Goal: Task Accomplishment & Management: Use online tool/utility

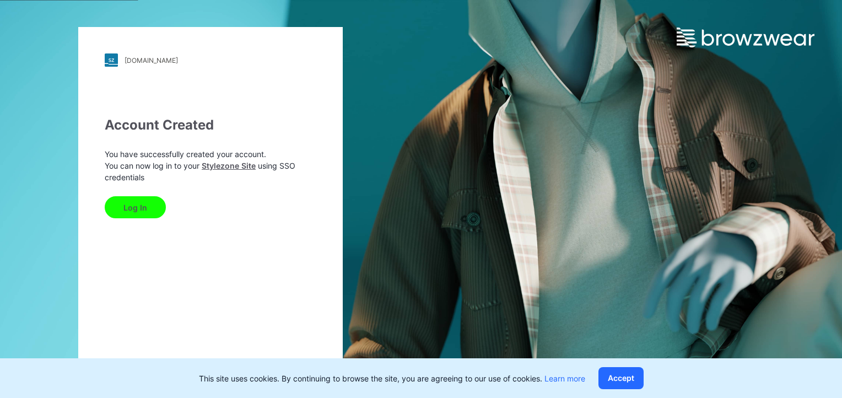
click at [130, 207] on button "Log In" at bounding box center [135, 207] width 61 height 22
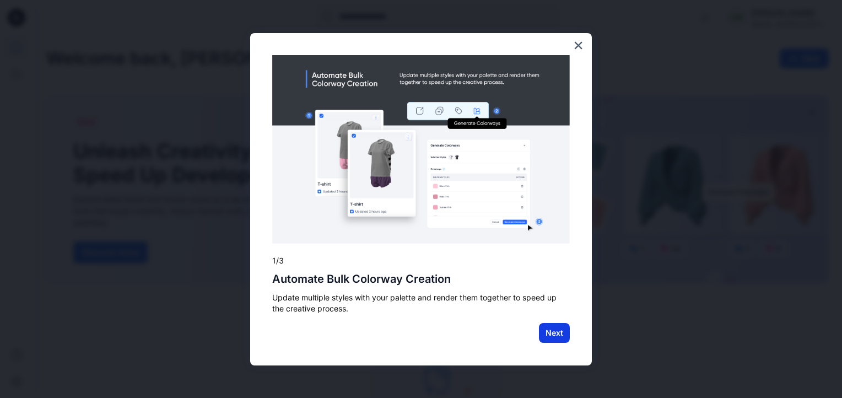
click at [557, 328] on button "Next" at bounding box center [554, 333] width 31 height 20
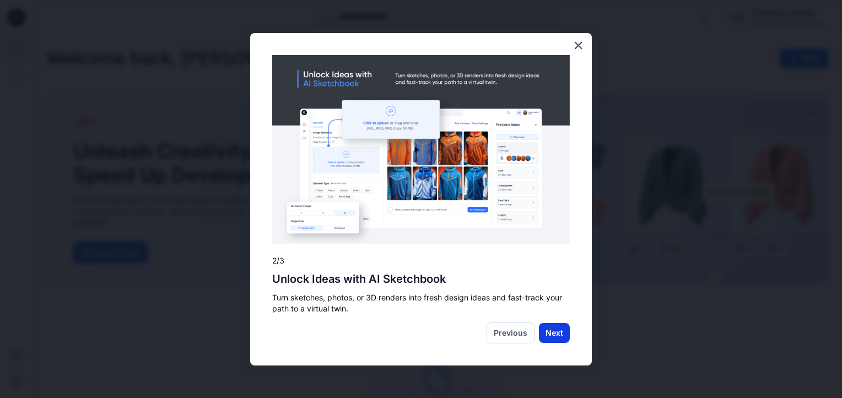
click at [553, 333] on button "Next" at bounding box center [554, 333] width 31 height 20
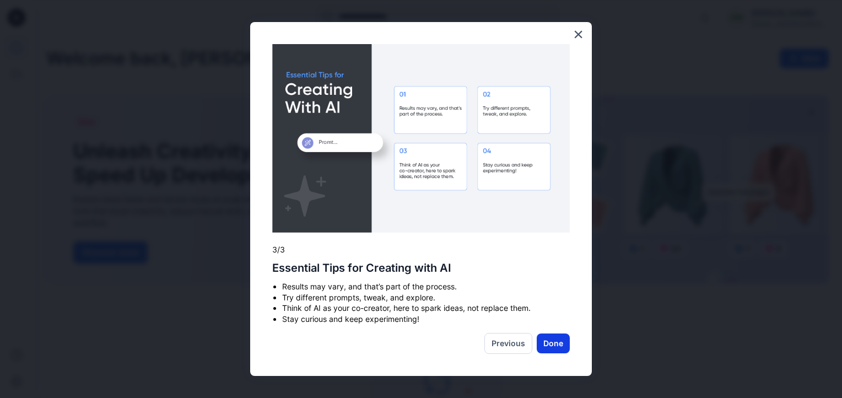
click at [560, 344] on button "Done" at bounding box center [552, 343] width 33 height 20
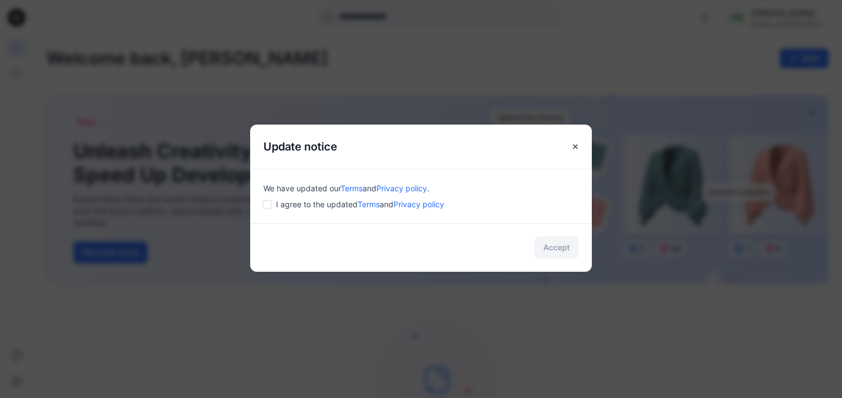
click at [304, 198] on span "I agree to the updated Terms and Privacy policy" at bounding box center [360, 204] width 168 height 12
click at [555, 240] on button "Accept" at bounding box center [556, 247] width 44 height 22
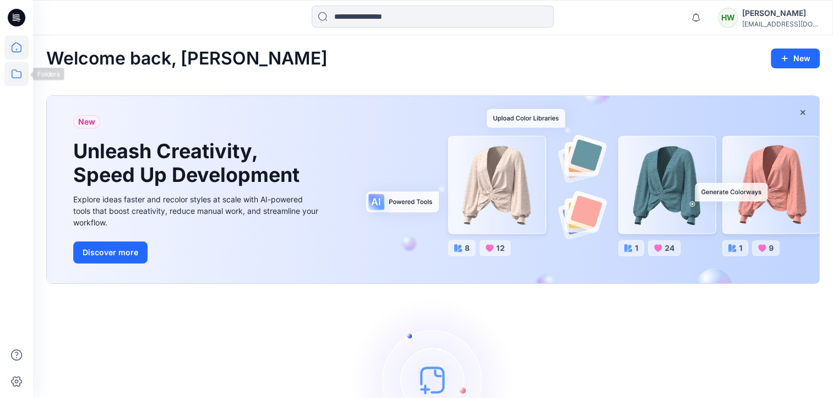
click at [13, 78] on icon at bounding box center [17, 73] width 10 height 9
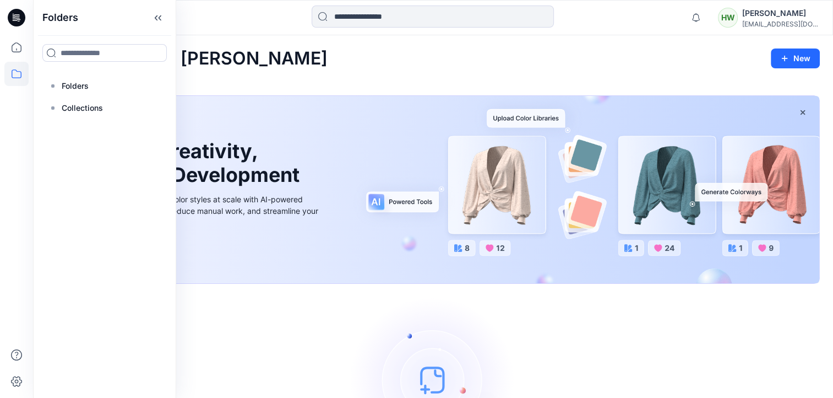
click at [13, 77] on icon at bounding box center [16, 74] width 24 height 24
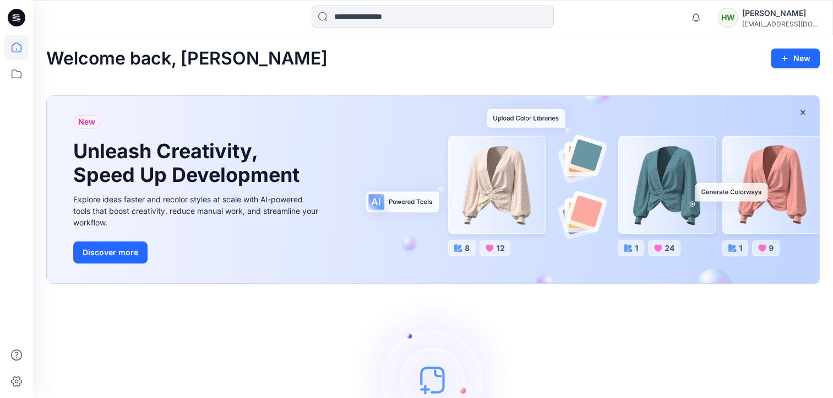
click at [15, 19] on icon at bounding box center [17, 18] width 18 height 18
click at [15, 375] on icon at bounding box center [16, 381] width 24 height 24
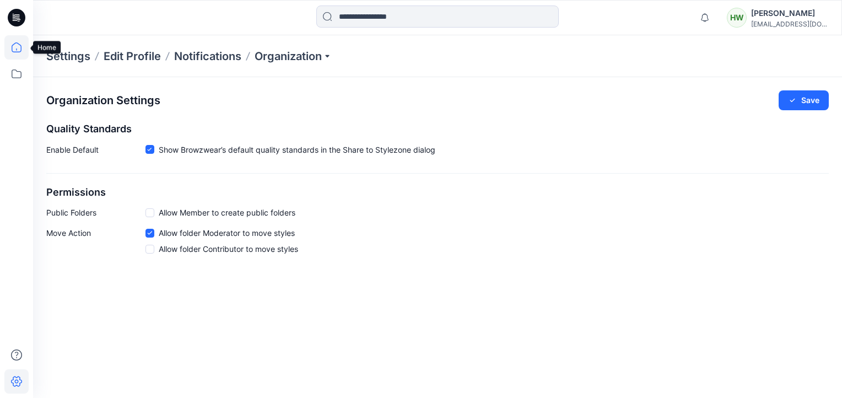
click at [13, 40] on icon at bounding box center [16, 47] width 24 height 24
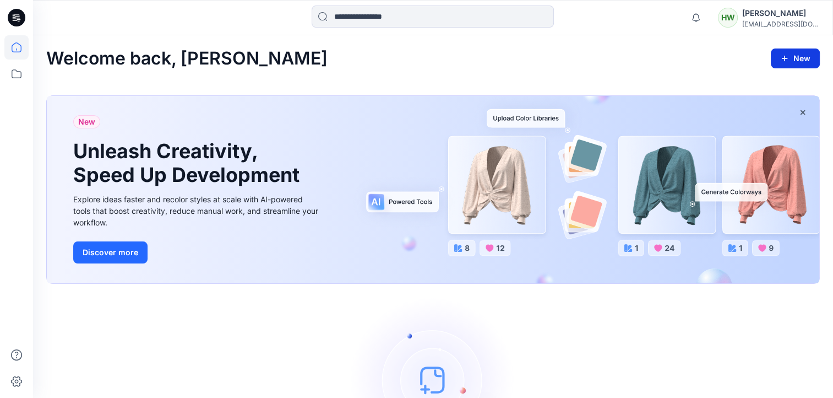
click at [782, 64] on button "New" at bounding box center [795, 58] width 49 height 20
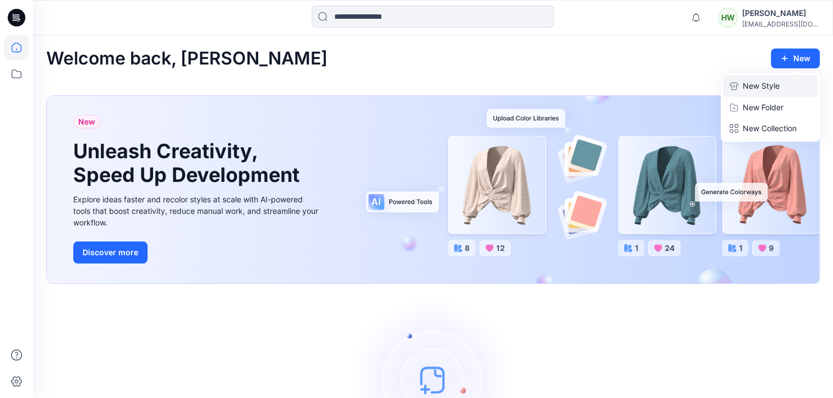
click at [758, 82] on p "New Style" at bounding box center [761, 85] width 37 height 13
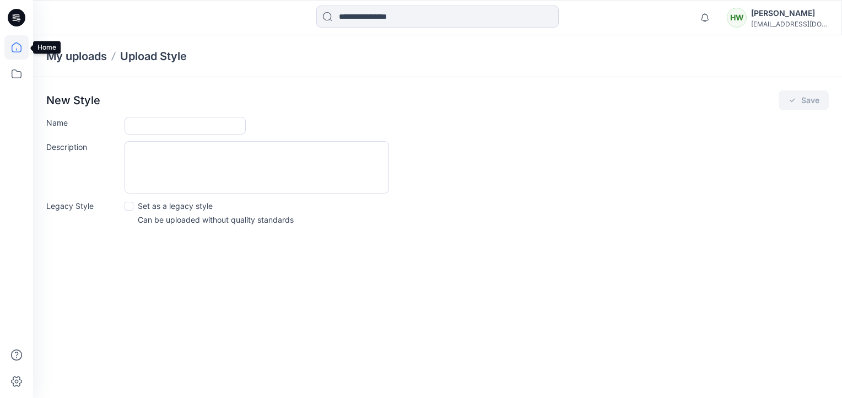
click at [17, 45] on icon at bounding box center [16, 47] width 24 height 24
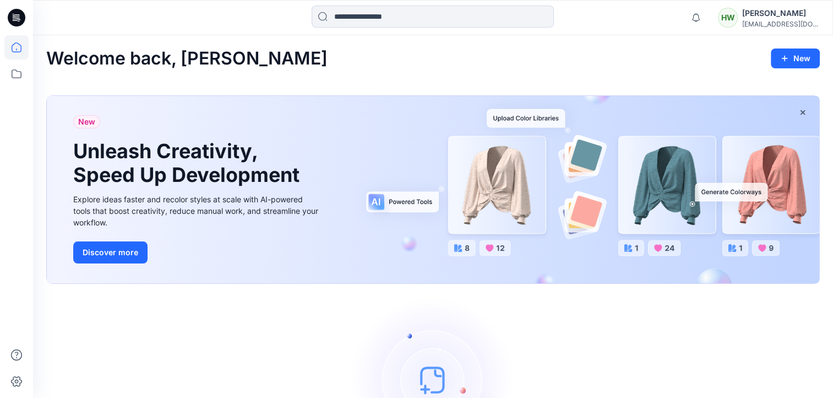
click at [766, 25] on div "[EMAIL_ADDRESS][DOMAIN_NAME]" at bounding box center [780, 24] width 77 height 8
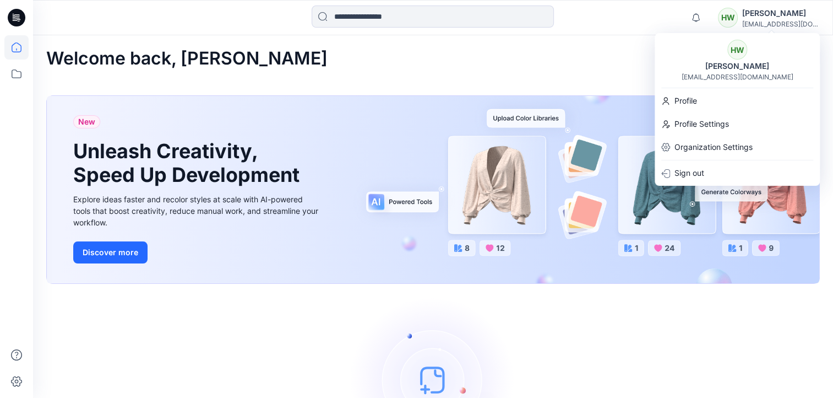
click at [765, 24] on div "[EMAIL_ADDRESS][DOMAIN_NAME]" at bounding box center [780, 24] width 77 height 8
